Goal: Information Seeking & Learning: Learn about a topic

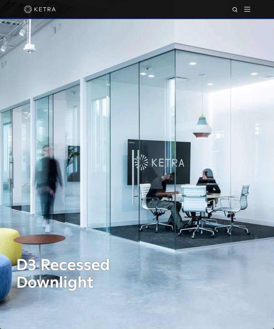
click at [249, 9] on img at bounding box center [247, 9] width 6 height 5
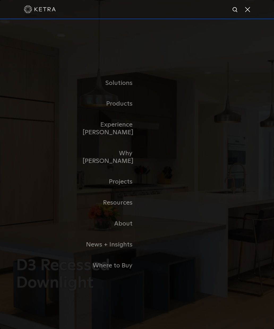
click at [0, 0] on link "Home" at bounding box center [0, 0] width 0 height 0
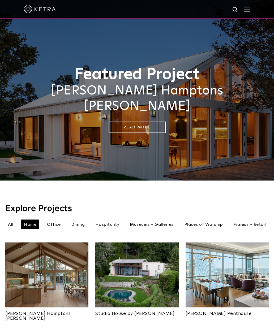
scroll to position [1, 0]
click at [12, 220] on li "All" at bounding box center [10, 225] width 11 height 10
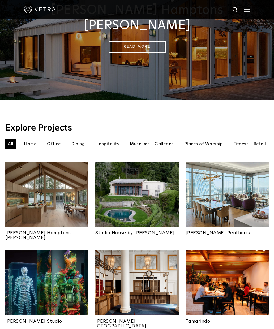
scroll to position [81, 0]
click at [35, 201] on img at bounding box center [46, 194] width 83 height 65
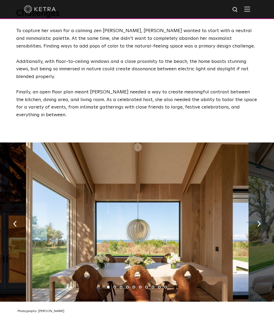
scroll to position [673, 0]
click at [259, 214] on button "button" at bounding box center [258, 223] width 11 height 18
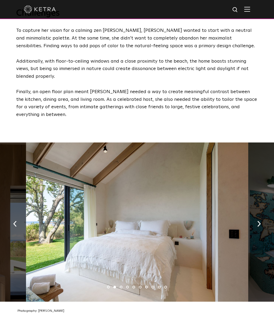
click at [258, 221] on img "button" at bounding box center [258, 224] width 3 height 6
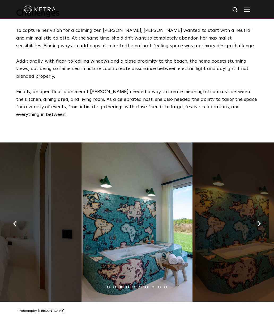
click at [262, 214] on button "button" at bounding box center [258, 223] width 11 height 18
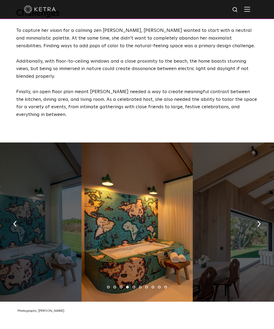
click at [262, 214] on button "button" at bounding box center [258, 223] width 11 height 18
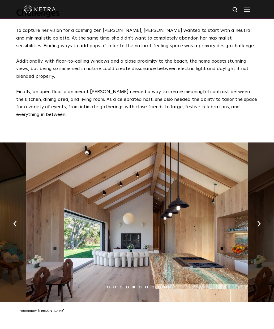
click at [264, 214] on button "button" at bounding box center [258, 223] width 11 height 18
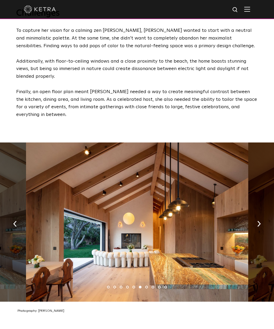
click at [256, 214] on button "button" at bounding box center [258, 223] width 11 height 18
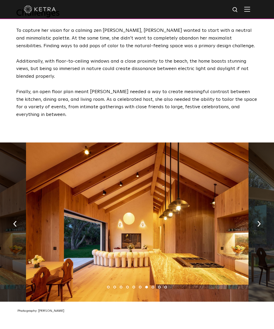
click at [256, 214] on button "button" at bounding box center [258, 223] width 11 height 18
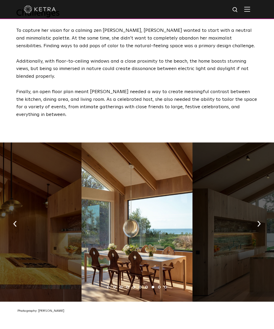
click at [255, 214] on button "button" at bounding box center [258, 223] width 11 height 18
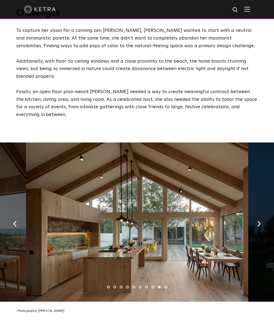
click at [255, 214] on button "button" at bounding box center [258, 223] width 11 height 18
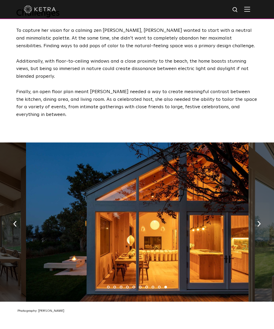
click at [255, 214] on button "button" at bounding box center [258, 223] width 11 height 18
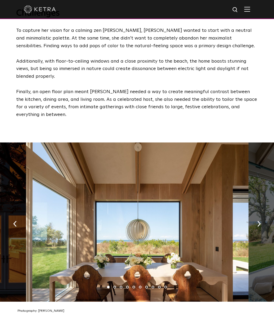
click at [255, 214] on button "button" at bounding box center [258, 223] width 11 height 18
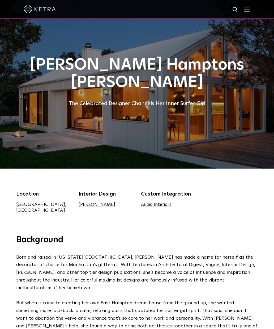
scroll to position [0, 0]
